Goal: Task Accomplishment & Management: Manage account settings

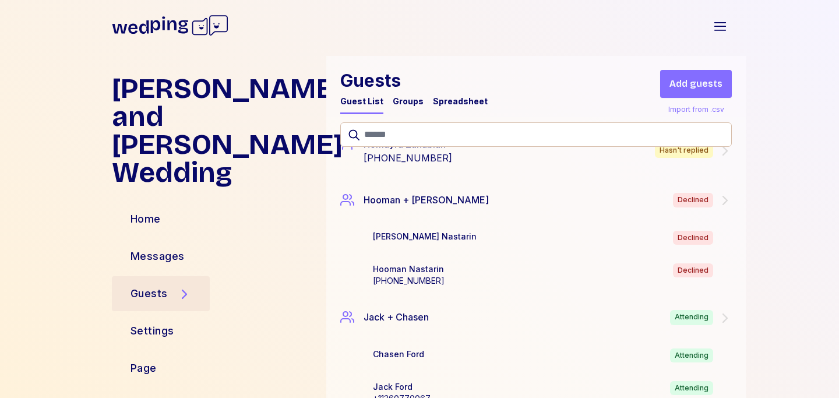
scroll to position [1478, 0]
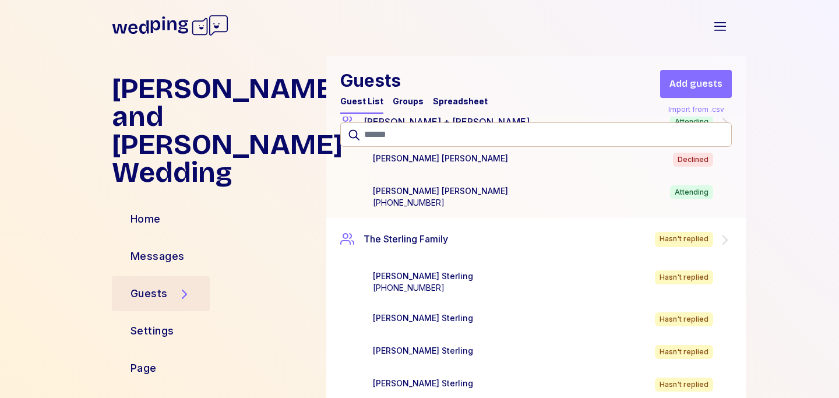
click at [574, 218] on div "The Sterling Family Hasn't replied" at bounding box center [536, 239] width 420 height 43
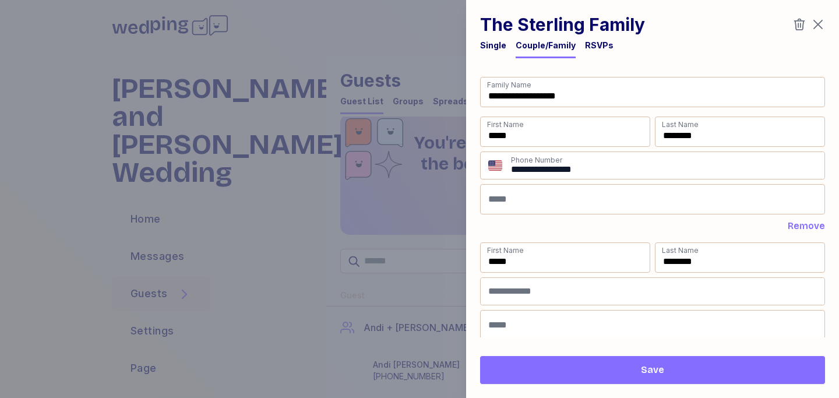
scroll to position [4427, 0]
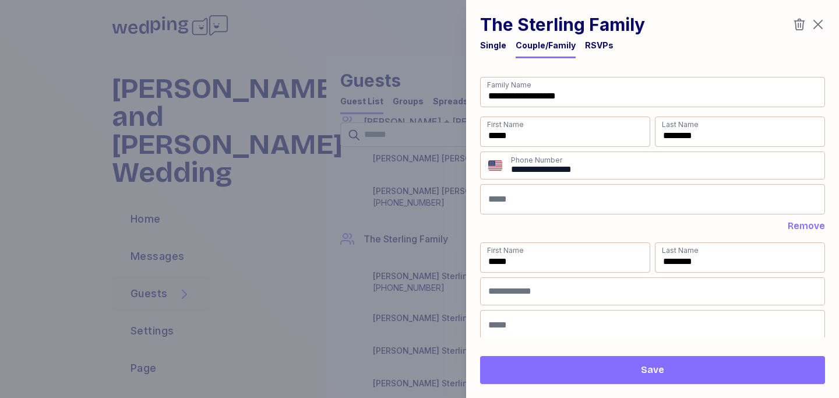
click at [587, 43] on div "RSVPs" at bounding box center [599, 46] width 29 height 12
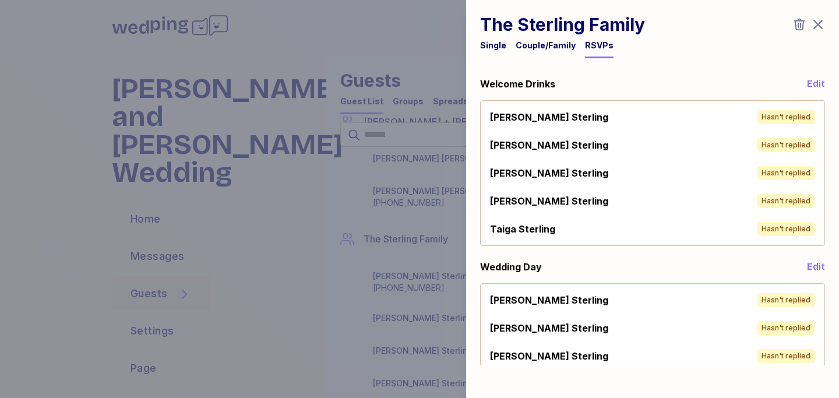
click at [789, 130] on div "Brett Sterling Hasn't replied Emiko Sterling Hasn't replied Joyce Sterling Hasn…" at bounding box center [652, 173] width 345 height 146
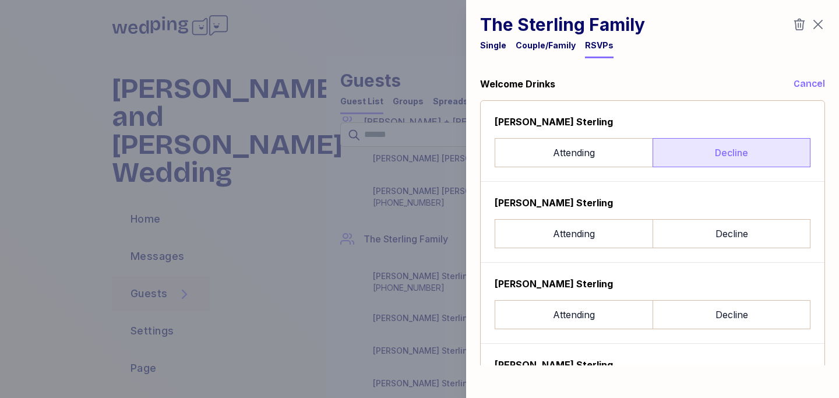
click at [742, 146] on label "Decline" at bounding box center [732, 152] width 158 height 29
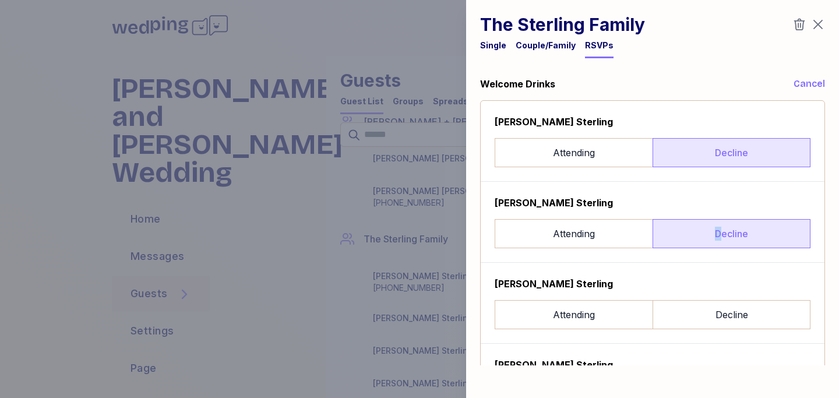
click at [719, 227] on label "Decline" at bounding box center [732, 233] width 158 height 29
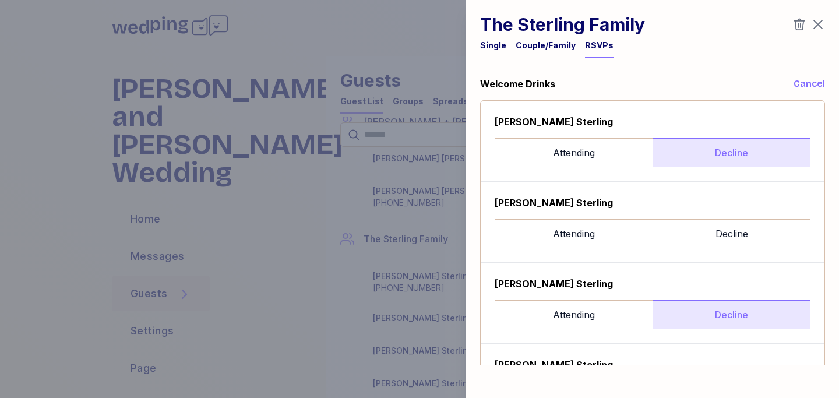
click at [719, 302] on label "Decline" at bounding box center [732, 314] width 158 height 29
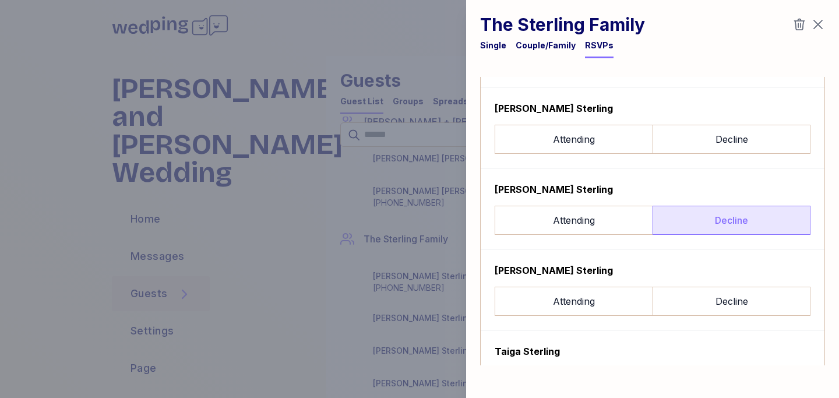
scroll to position [138, 0]
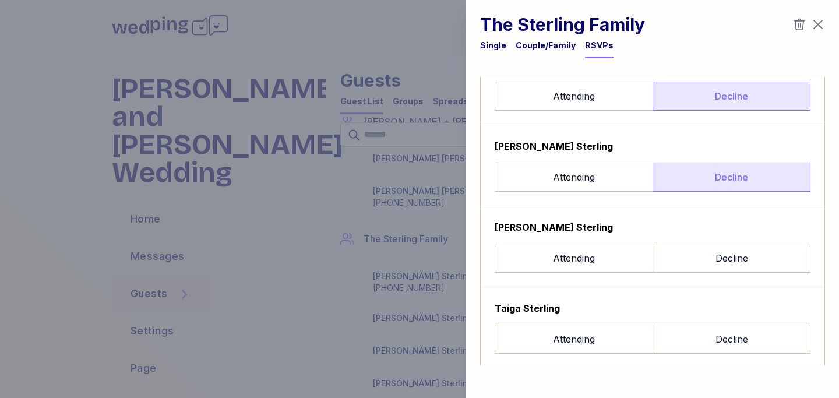
click at [713, 91] on label "Decline" at bounding box center [732, 96] width 158 height 29
click at [711, 275] on div "Miki Sterling Attending Decline" at bounding box center [653, 246] width 344 height 81
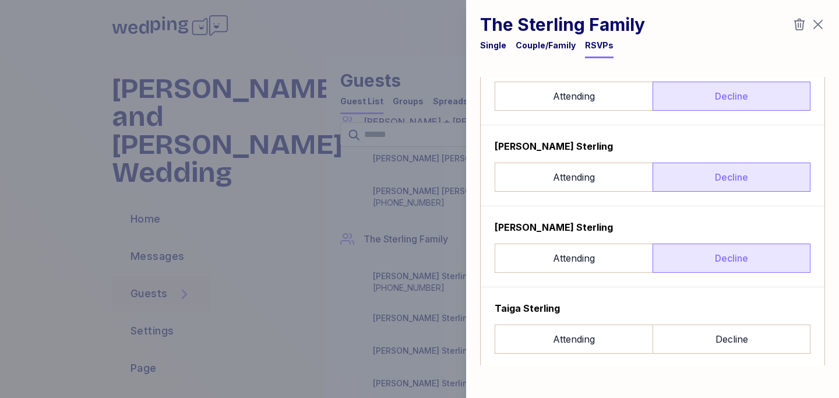
click at [710, 255] on label "Decline" at bounding box center [732, 258] width 158 height 29
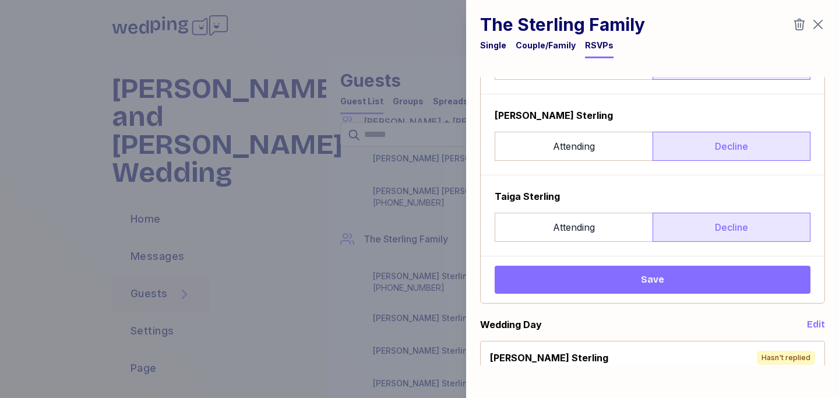
click at [695, 223] on label "Decline" at bounding box center [732, 227] width 158 height 29
click at [673, 274] on span "Save" at bounding box center [652, 280] width 297 height 14
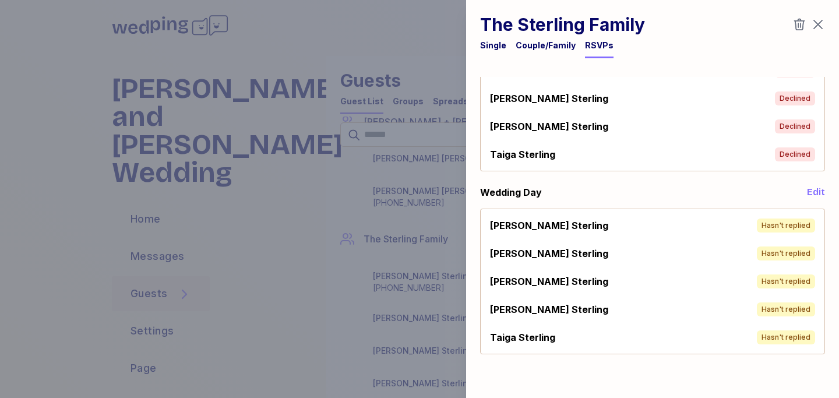
scroll to position [91, 0]
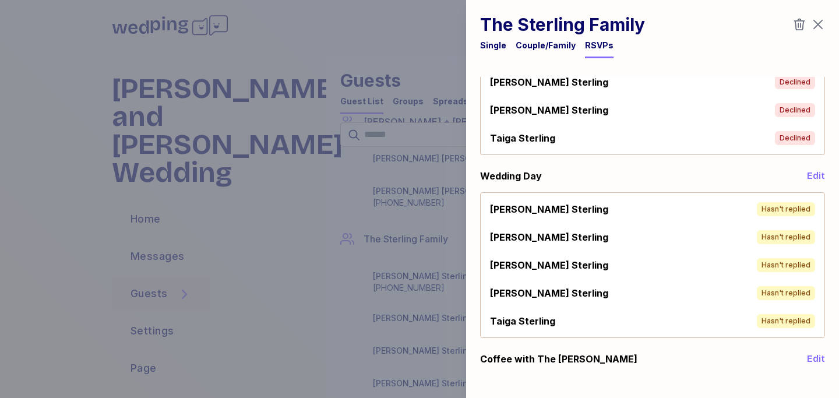
click at [810, 179] on span "Edit" at bounding box center [816, 176] width 18 height 14
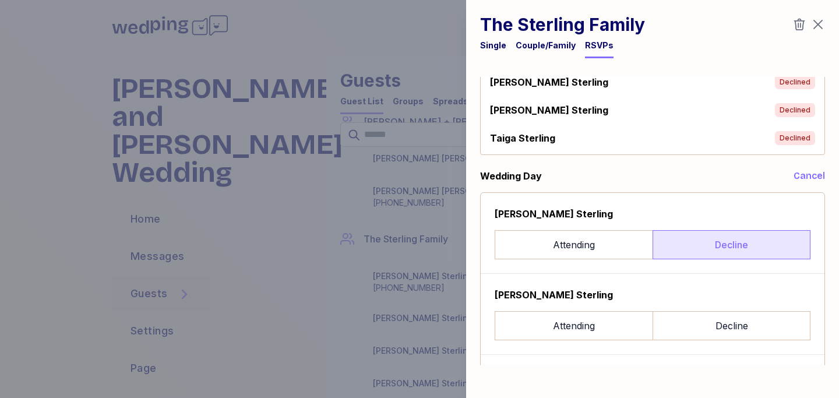
click at [740, 247] on label "Decline" at bounding box center [732, 244] width 158 height 29
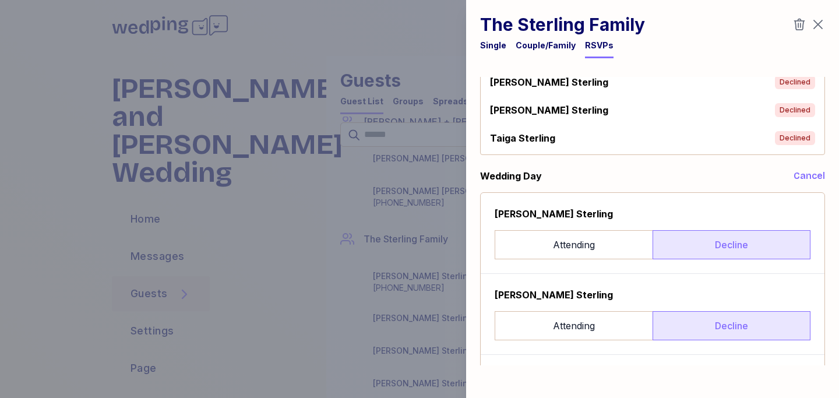
click at [724, 325] on label "Decline" at bounding box center [732, 325] width 158 height 29
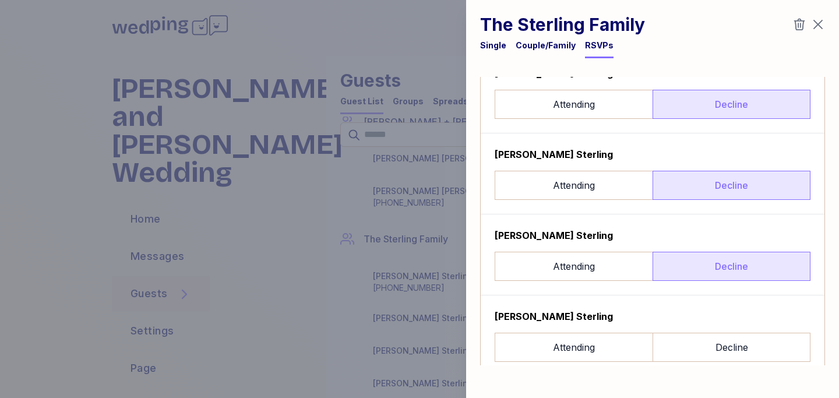
click at [724, 258] on label "Decline" at bounding box center [732, 266] width 158 height 29
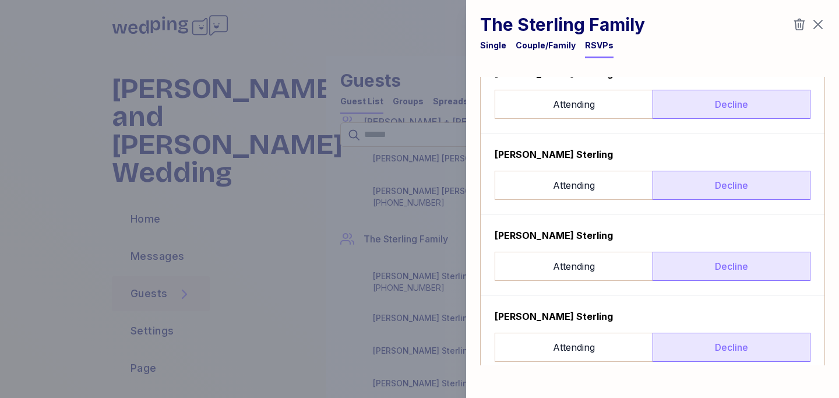
click at [720, 354] on label "Decline" at bounding box center [732, 347] width 158 height 29
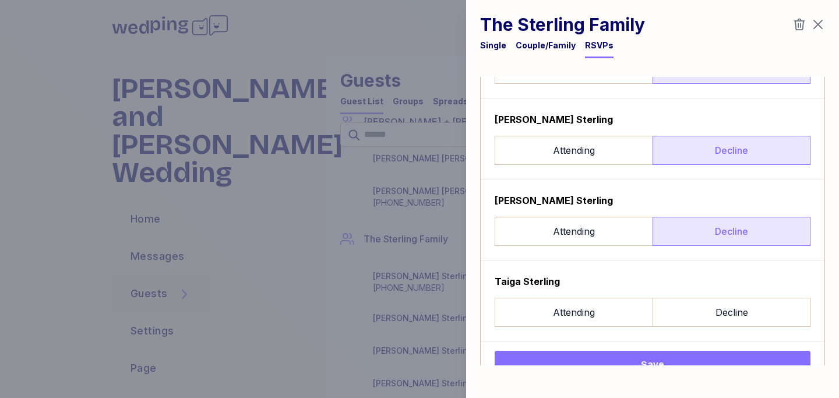
scroll to position [359, 0]
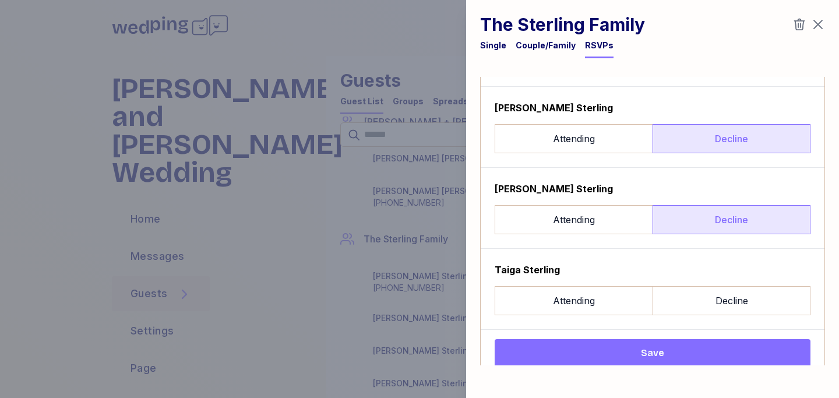
click at [720, 281] on div "Taiga Sterling Attending Decline" at bounding box center [653, 289] width 316 height 52
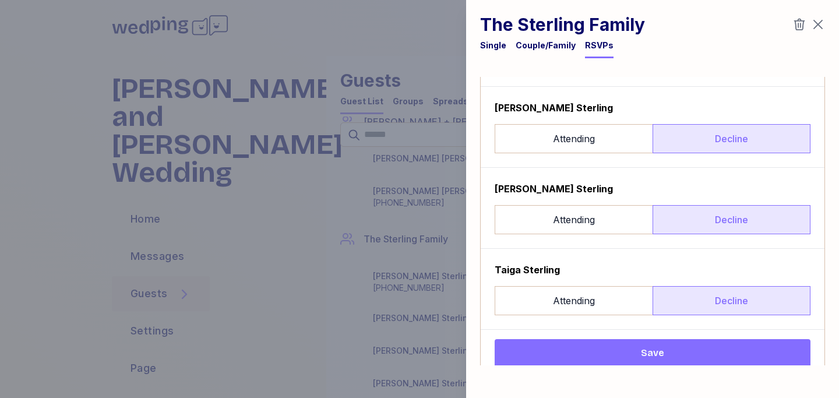
click at [720, 304] on label "Decline" at bounding box center [732, 300] width 158 height 29
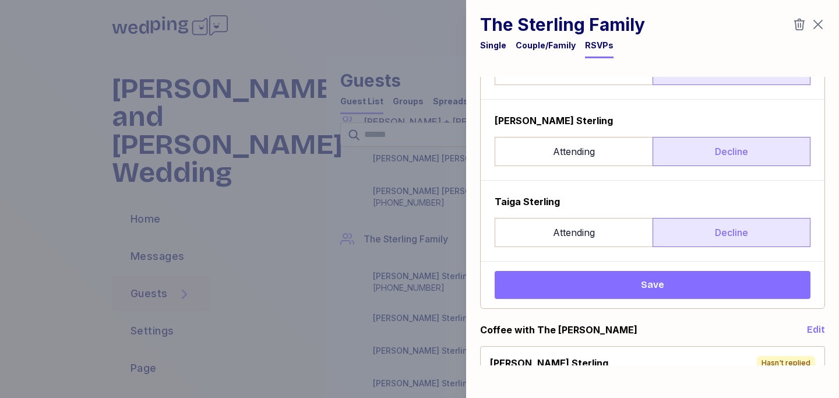
click at [685, 279] on span "Save" at bounding box center [652, 285] width 297 height 14
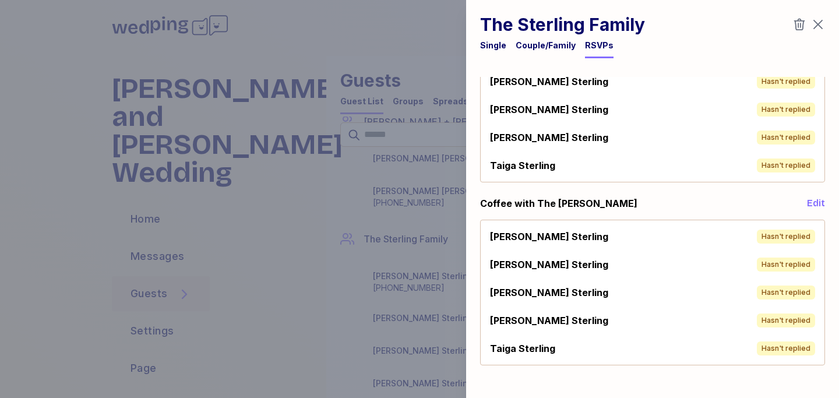
scroll to position [247, 0]
click at [811, 206] on span "Edit" at bounding box center [816, 203] width 18 height 14
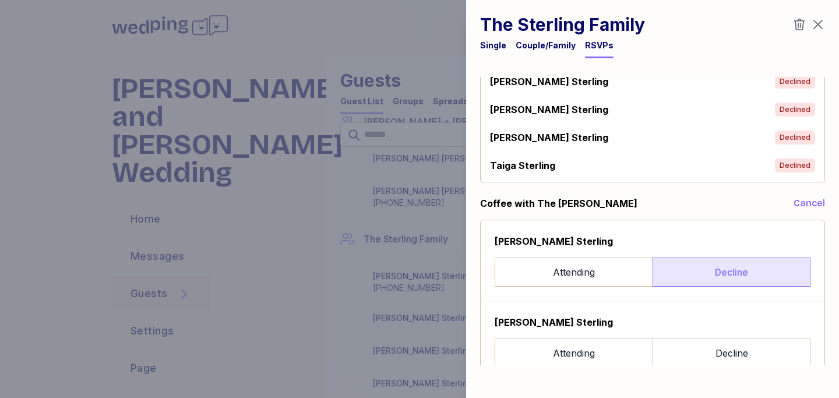
click at [760, 265] on label "Decline" at bounding box center [732, 272] width 158 height 29
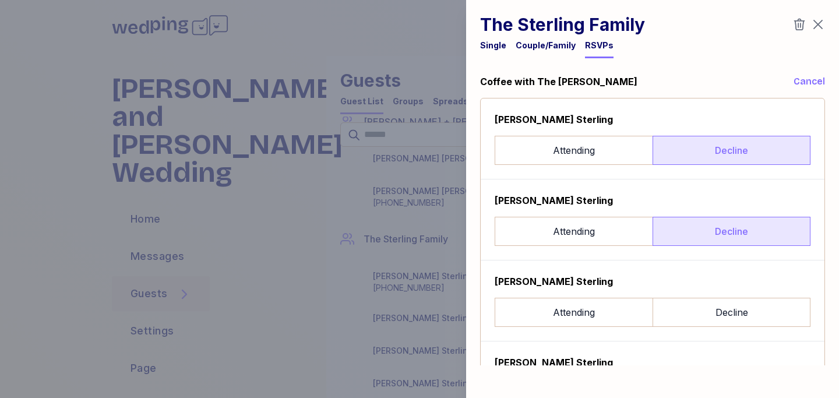
click at [744, 239] on label "Decline" at bounding box center [732, 231] width 158 height 29
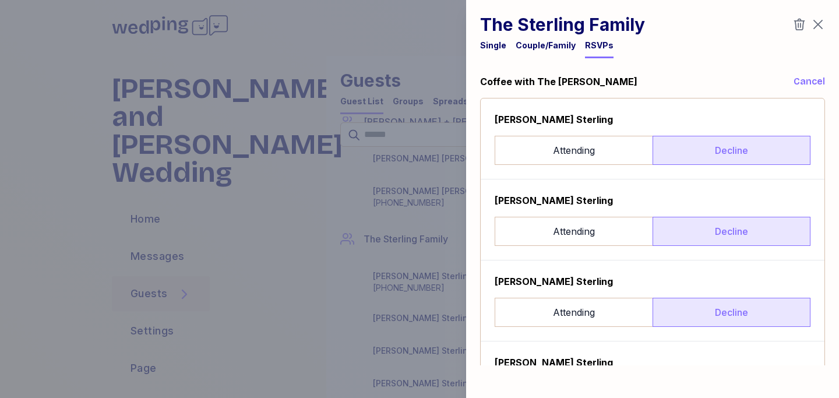
click at [744, 302] on label "Decline" at bounding box center [732, 312] width 158 height 29
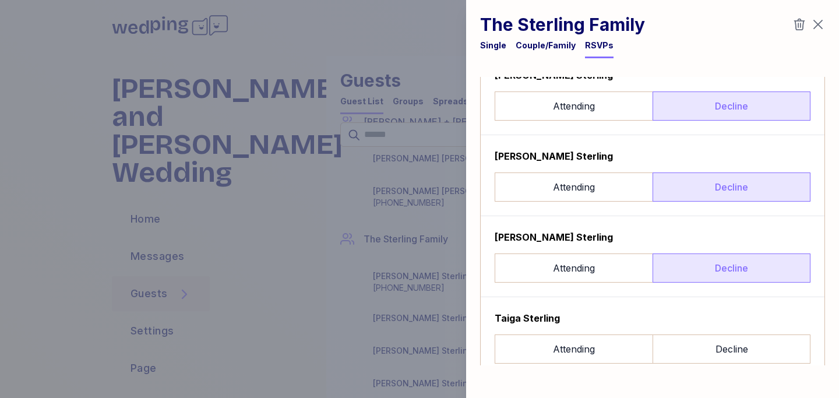
click at [728, 273] on label "Decline" at bounding box center [732, 268] width 158 height 29
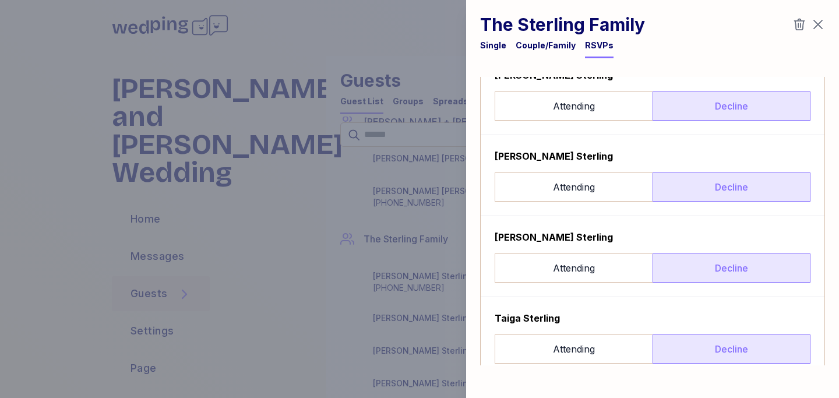
click at [724, 342] on label "Decline" at bounding box center [732, 349] width 158 height 29
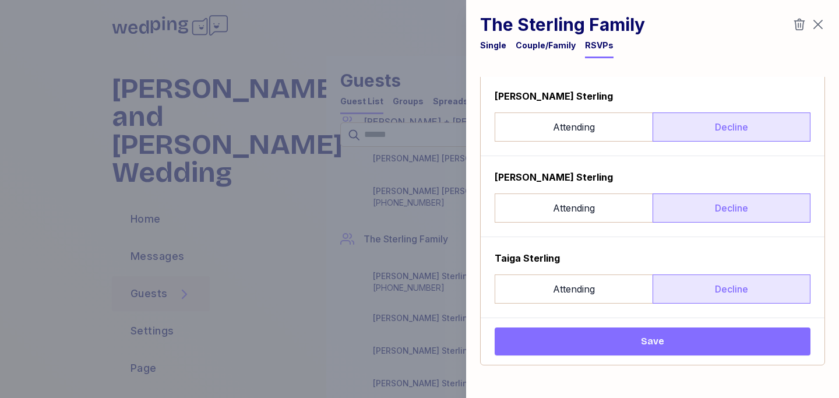
click at [691, 343] on span "Save" at bounding box center [652, 342] width 297 height 14
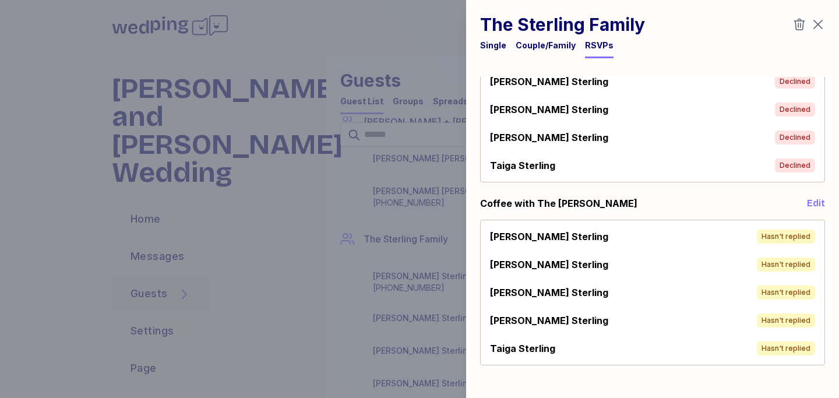
scroll to position [247, 0]
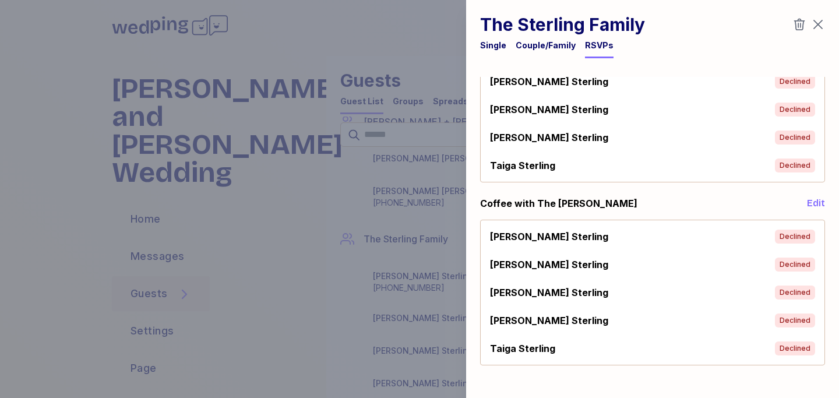
click at [822, 25] on icon "button" at bounding box center [818, 24] width 14 height 14
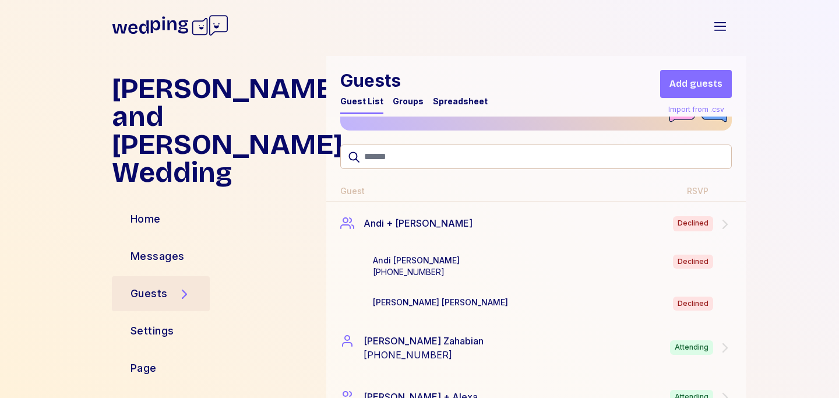
scroll to position [0, 0]
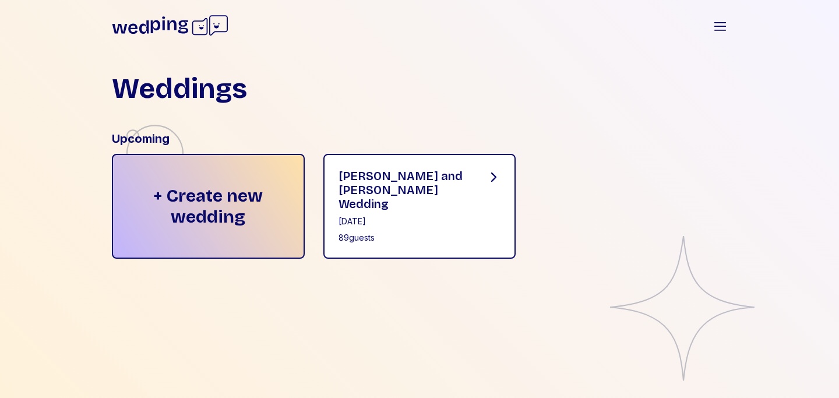
click at [452, 157] on div "[PERSON_NAME] and [PERSON_NAME] Wedding [DATE] 89 guests" at bounding box center [419, 206] width 193 height 105
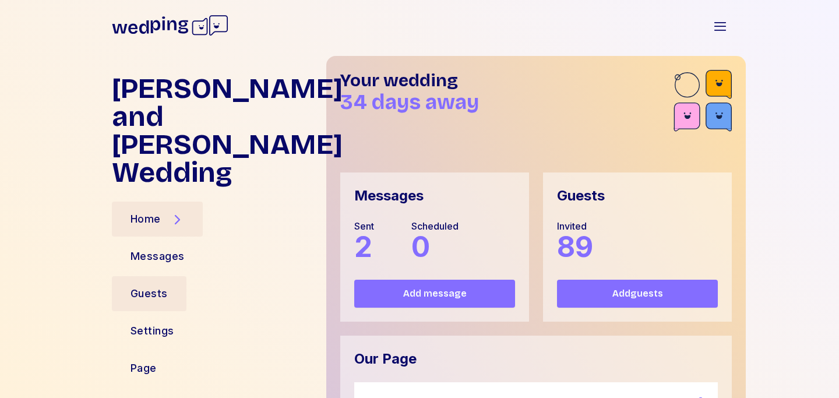
click at [145, 286] on div "Guests" at bounding box center [149, 294] width 37 height 16
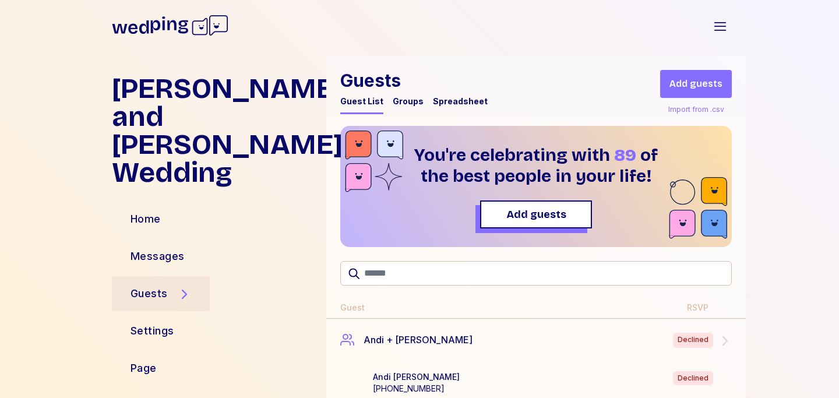
click at [462, 100] on div "Spreadsheet" at bounding box center [460, 102] width 55 height 12
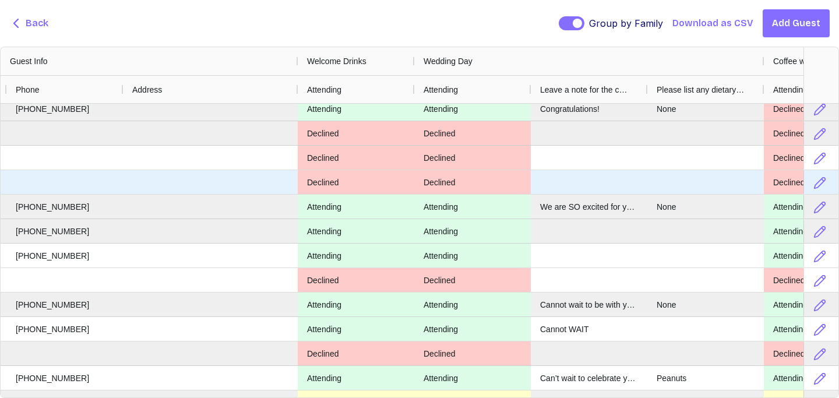
scroll to position [133, 0]
